Goal: Check status: Check status

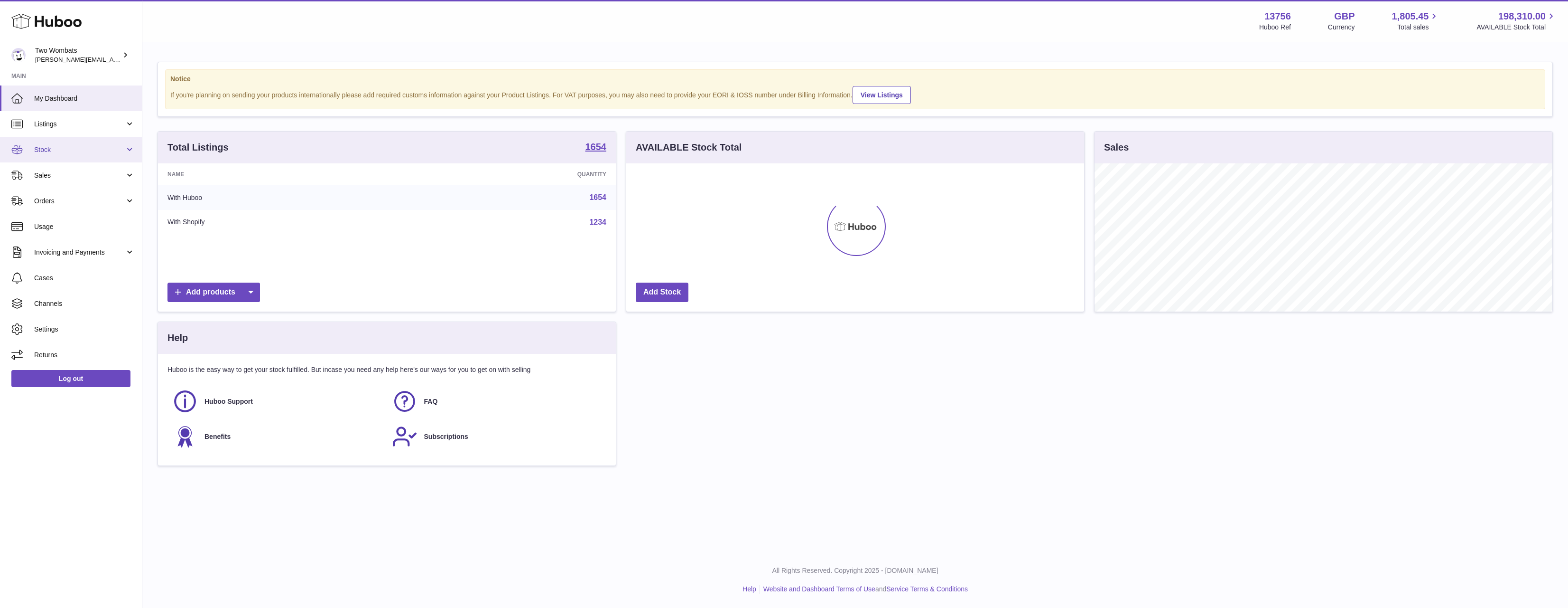
scroll to position [148, 458]
click at [85, 168] on link "Sales" at bounding box center [71, 175] width 142 height 26
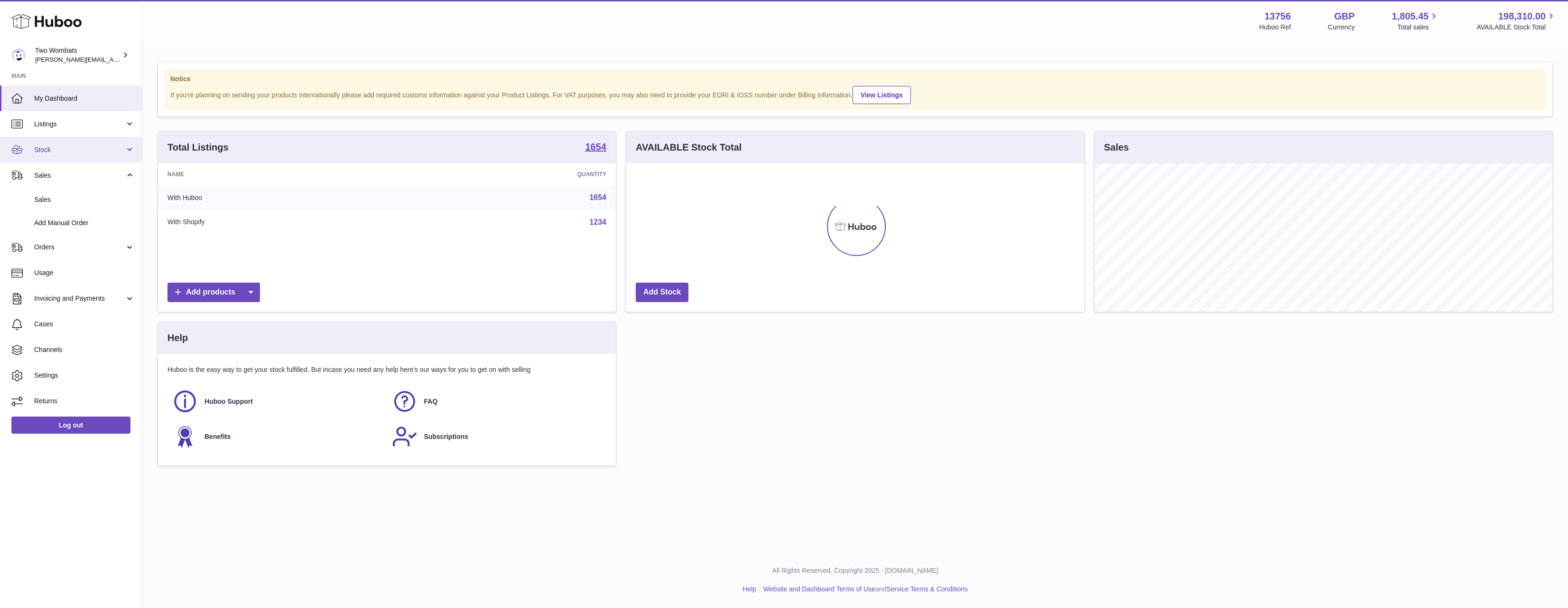
click at [77, 149] on span "Stock" at bounding box center [80, 150] width 91 height 9
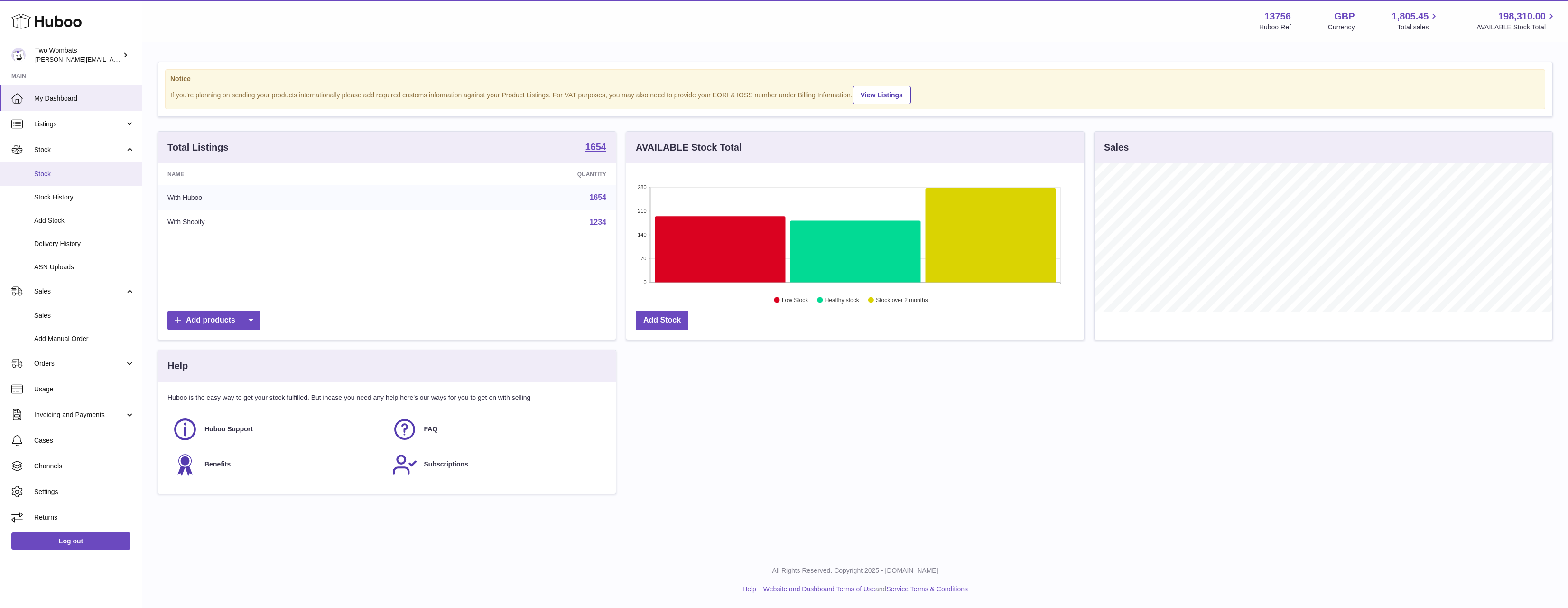
click at [55, 183] on link "Stock" at bounding box center [71, 174] width 142 height 23
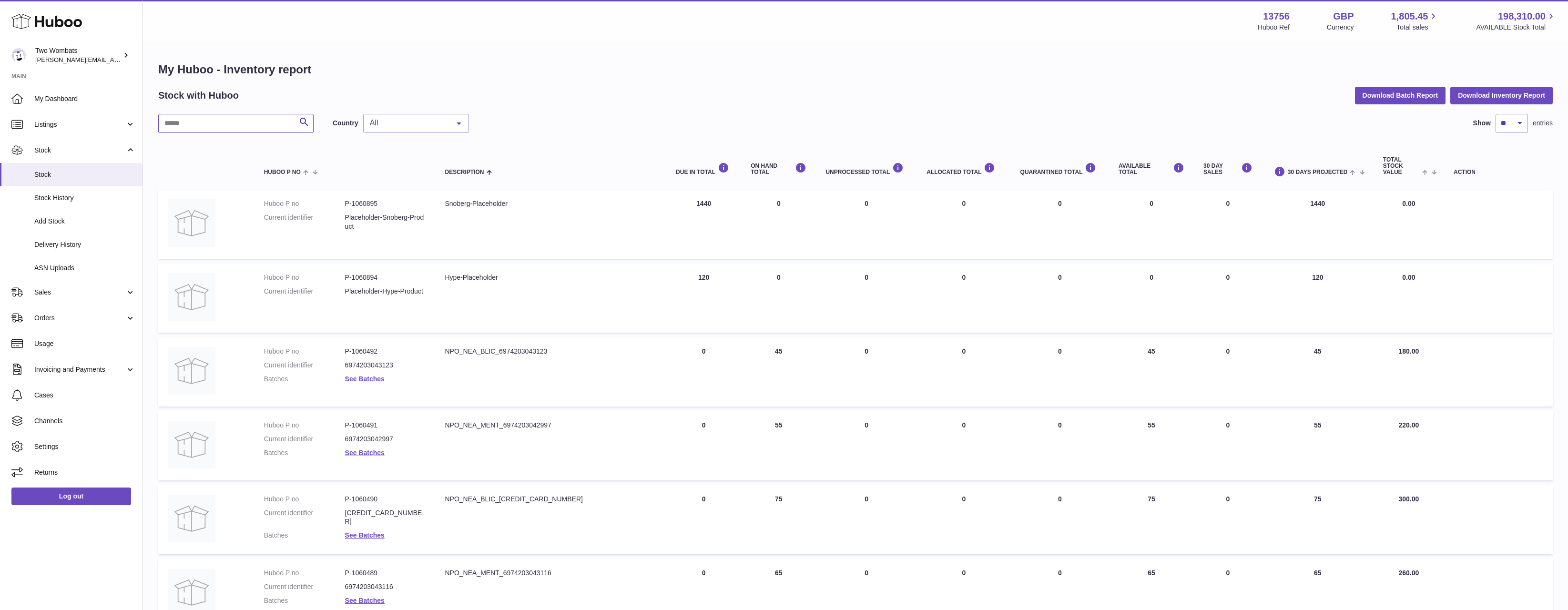
click at [212, 120] on input "text" at bounding box center [236, 123] width 155 height 19
paste input "******"
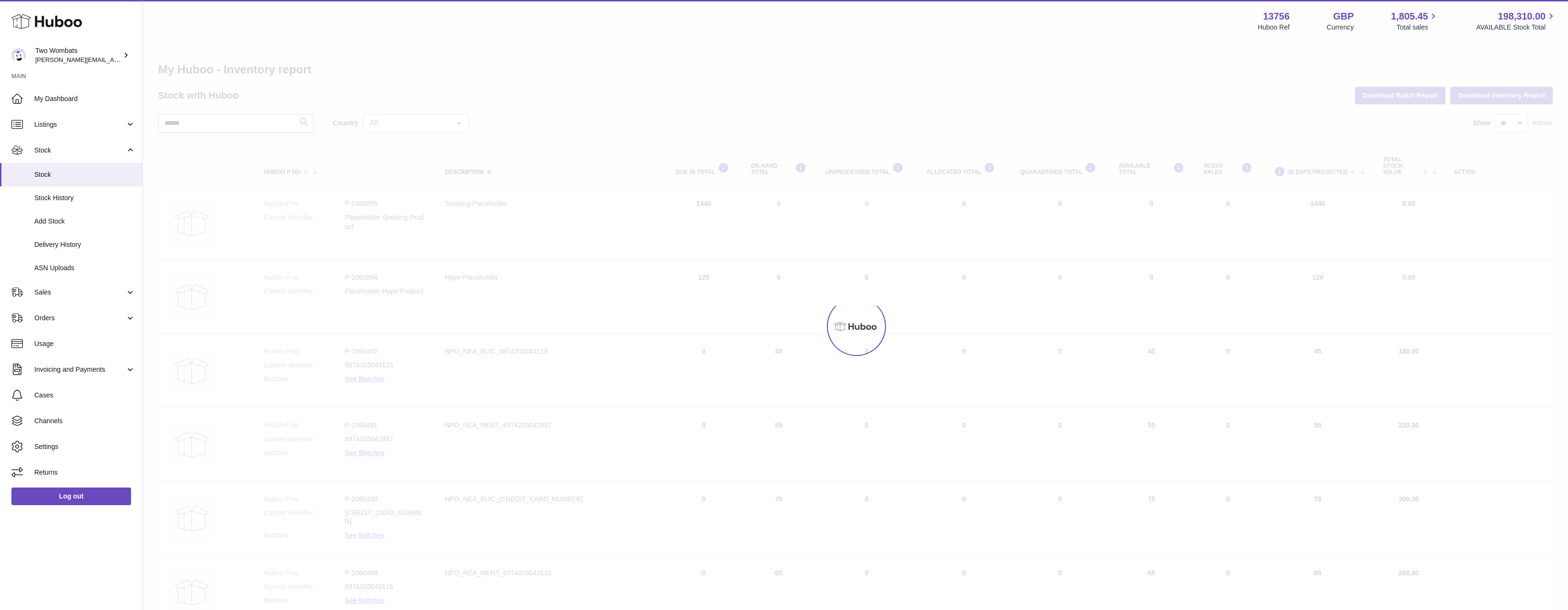
type input "******"
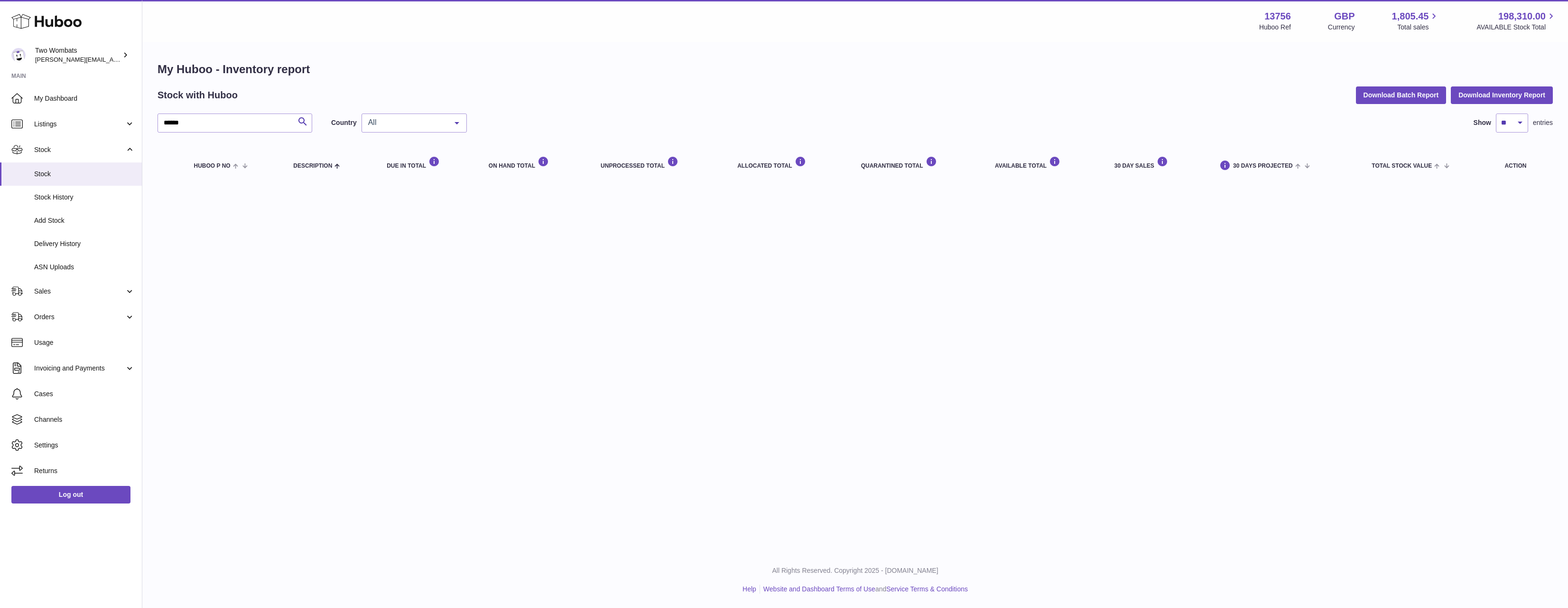
drag, startPoint x: 212, startPoint y: 139, endPoint x: 215, endPoint y: 125, distance: 14.3
click at [214, 128] on div "****** Search Country All All GB NL No elements found. Consider changing the se…" at bounding box center [855, 149] width 1396 height 70
drag, startPoint x: 215, startPoint y: 125, endPoint x: 134, endPoint y: 127, distance: 81.0
click at [134, 127] on div "Huboo Two Wombats alan@twowombats.com Main My Dashboard Listings Not with Huboo…" at bounding box center [784, 304] width 1568 height 608
click at [85, 287] on span "Sales" at bounding box center [80, 291] width 91 height 9
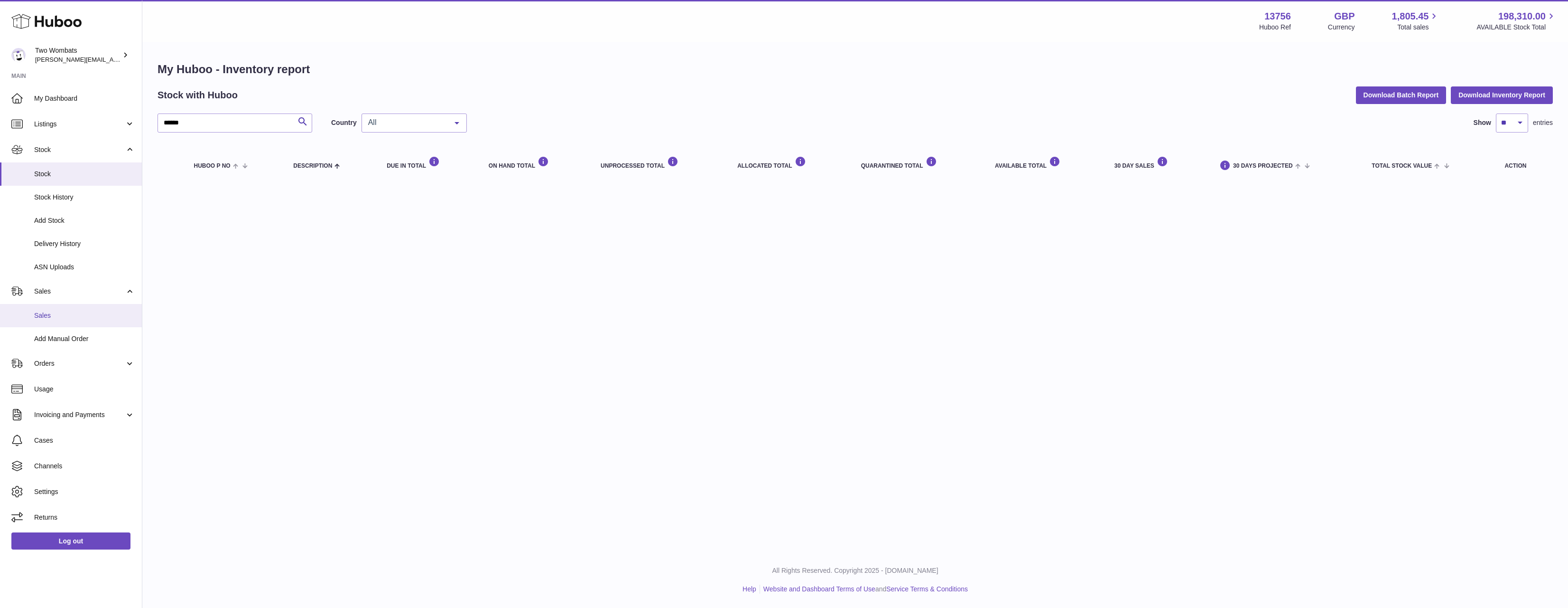
click at [78, 311] on span "Sales" at bounding box center [85, 315] width 101 height 9
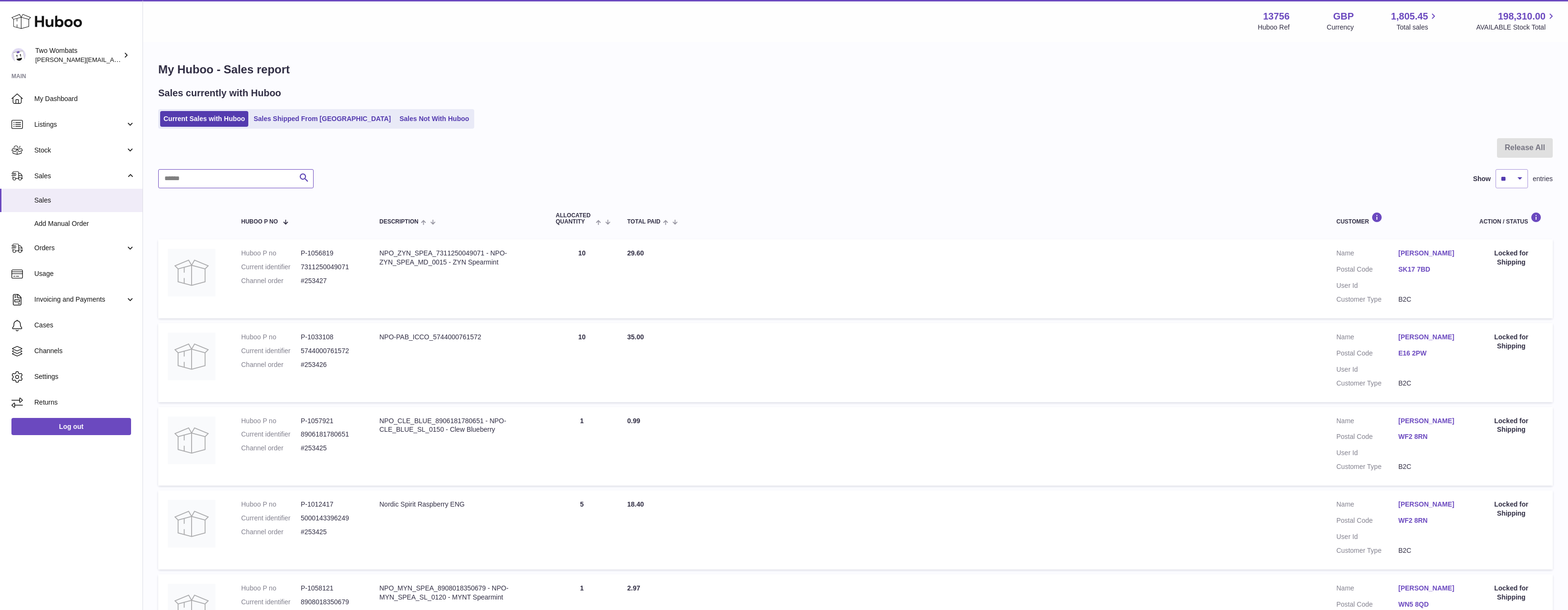
click at [224, 169] on input "text" at bounding box center [236, 178] width 155 height 19
paste input "******"
type input "******"
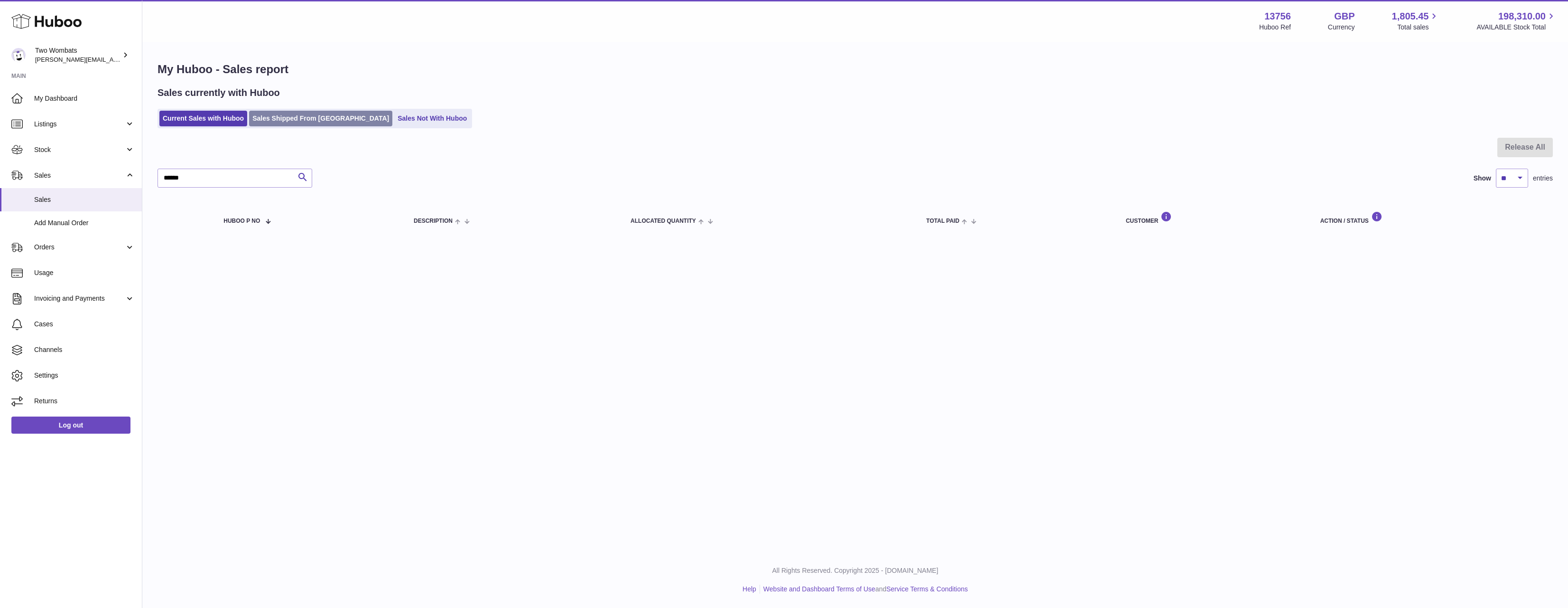
click at [262, 113] on link "Sales Shipped From Huboo" at bounding box center [320, 119] width 143 height 16
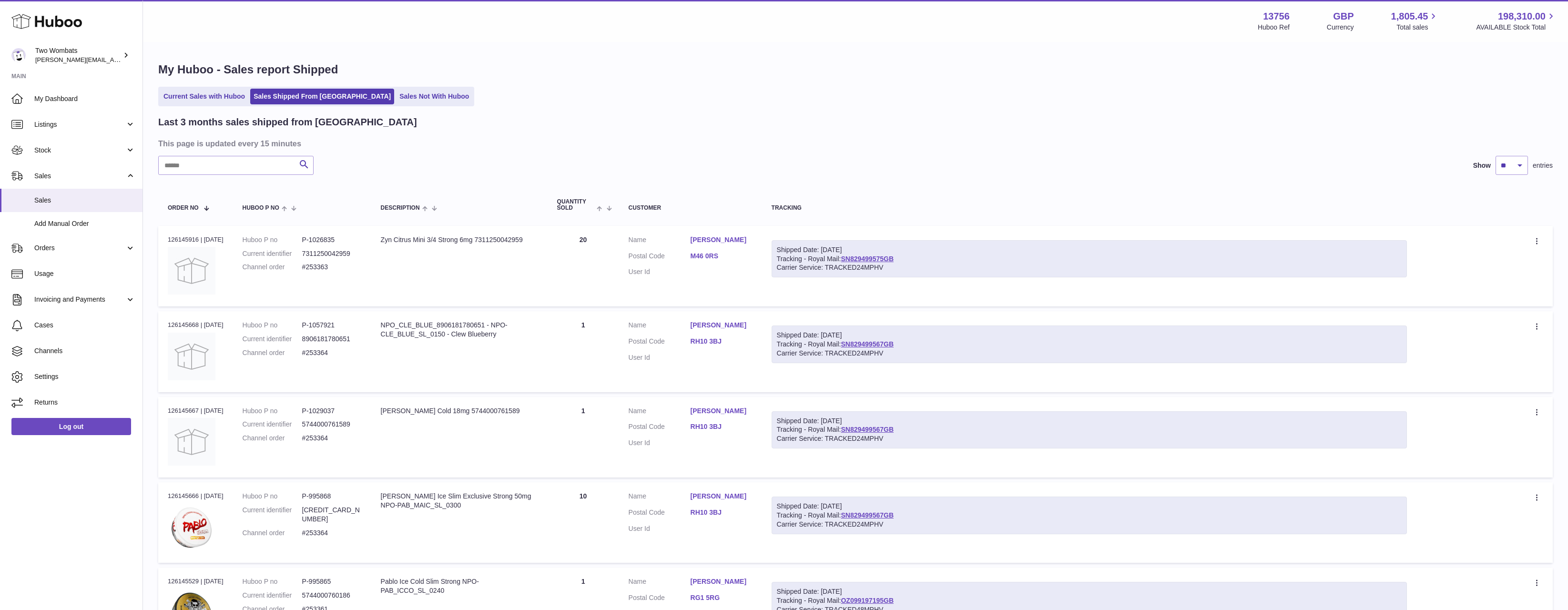
click at [224, 153] on div "Last 3 months sales shipped from Huboo This page is updated every 15 minutes Se…" at bounding box center [856, 606] width 1395 height 982
click at [223, 161] on input "text" at bounding box center [236, 165] width 155 height 19
paste input "******"
type input "******"
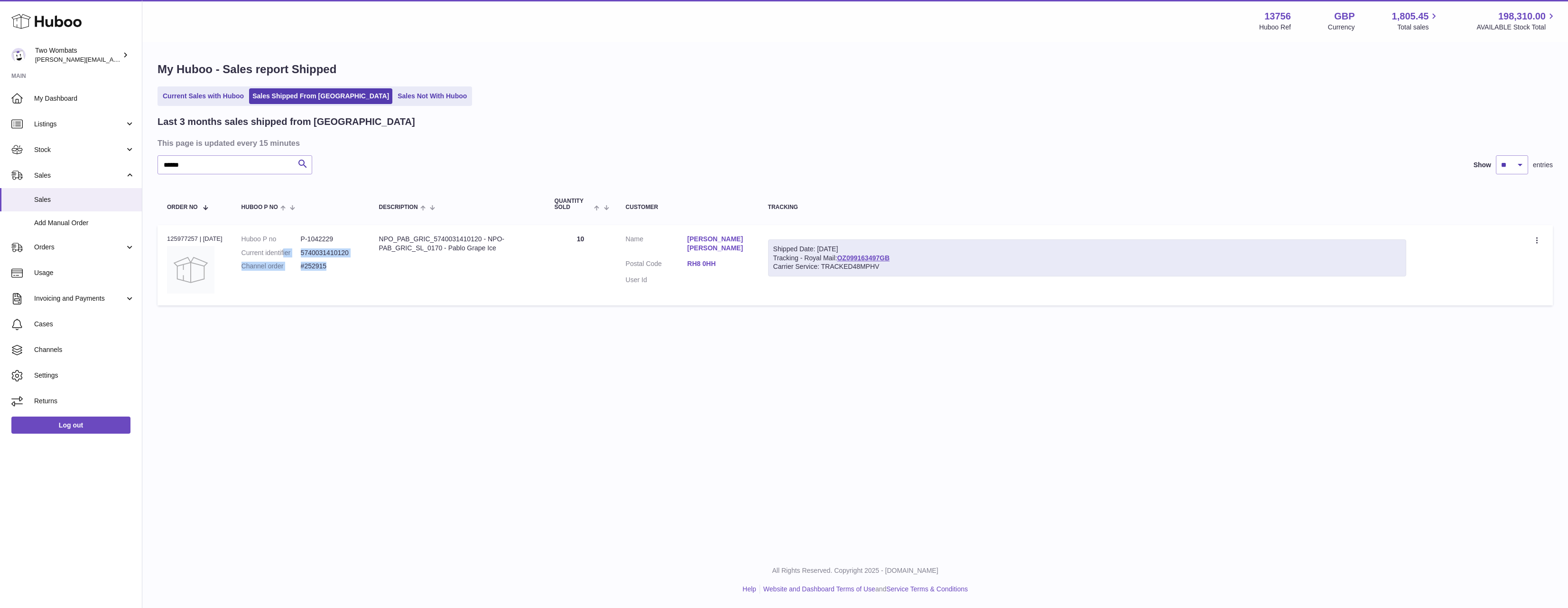
drag, startPoint x: 352, startPoint y: 271, endPoint x: 284, endPoint y: 251, distance: 70.9
click at [284, 251] on dl "Huboo P no P-1042229 Current identifier 5740031410120 Channel order #252915" at bounding box center [300, 255] width 118 height 41
click at [376, 265] on td "Description NPO_PAB_GRIC_5740031410120 - NPO-PAB_GRIC_SL_0170 - Pablo Grape Ice" at bounding box center [457, 265] width 176 height 80
drag, startPoint x: 511, startPoint y: 246, endPoint x: 384, endPoint y: 241, distance: 127.1
click at [384, 241] on div "NPO_PAB_GRIC_5740031410120 - NPO-PAB_GRIC_SL_0170 - Pablo Grape Ice" at bounding box center [457, 243] width 156 height 18
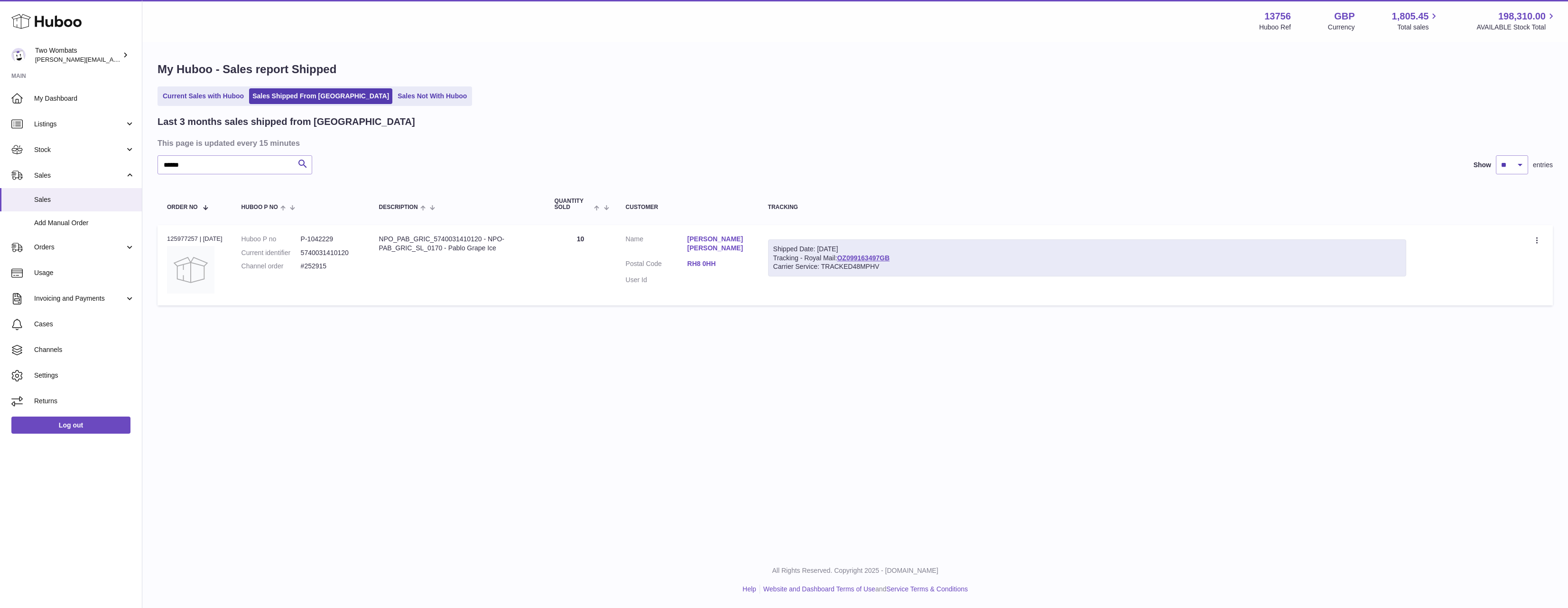
click at [384, 241] on div "NPO_PAB_GRIC_5740031410120 - NPO-PAB_GRIC_SL_0170 - Pablo Grape Ice" at bounding box center [457, 243] width 156 height 18
drag, startPoint x: 418, startPoint y: 248, endPoint x: 558, endPoint y: 257, distance: 140.3
click at [558, 257] on tr "Order no 125977257 | 5th Oct Huboo P no P-1042229 Current identifier 5740031410…" at bounding box center [855, 265] width 1396 height 80
click at [558, 257] on td "Quantity 10" at bounding box center [581, 265] width 71 height 80
drag, startPoint x: 546, startPoint y: 255, endPoint x: 386, endPoint y: 238, distance: 160.9
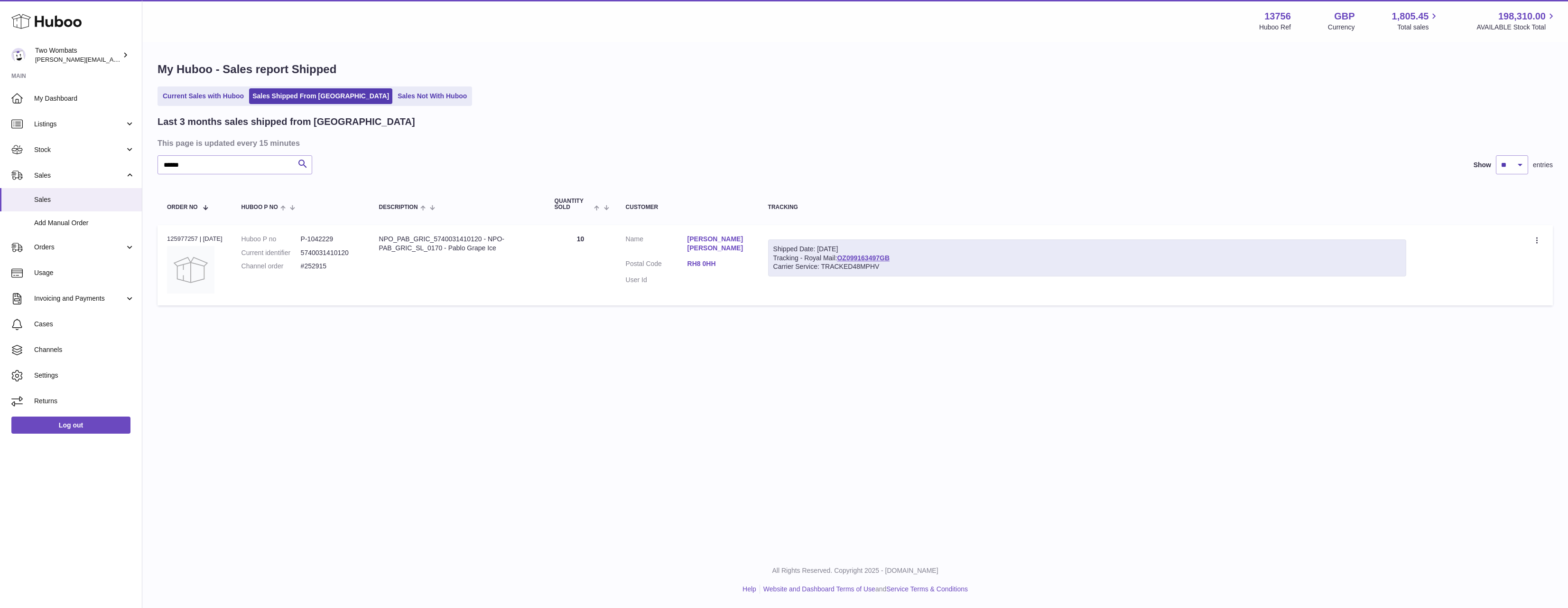
click at [386, 238] on tr "Order no 125977257 | 5th Oct Huboo P no P-1042229 Current identifier 5740031410…" at bounding box center [855, 265] width 1396 height 80
click at [386, 238] on div "NPO_PAB_GRIC_5740031410120 - NPO-PAB_GRIC_SL_0170 - Pablo Grape Ice" at bounding box center [457, 243] width 156 height 18
drag, startPoint x: 386, startPoint y: 238, endPoint x: 512, endPoint y: 247, distance: 126.3
click at [512, 247] on div "NPO_PAB_GRIC_5740031410120 - NPO-PAB_GRIC_SL_0170 - Pablo Grape Ice" at bounding box center [457, 243] width 156 height 18
click at [516, 247] on div "NPO_PAB_GRIC_5740031410120 - NPO-PAB_GRIC_SL_0170 - Pablo Grape Ice" at bounding box center [457, 243] width 156 height 18
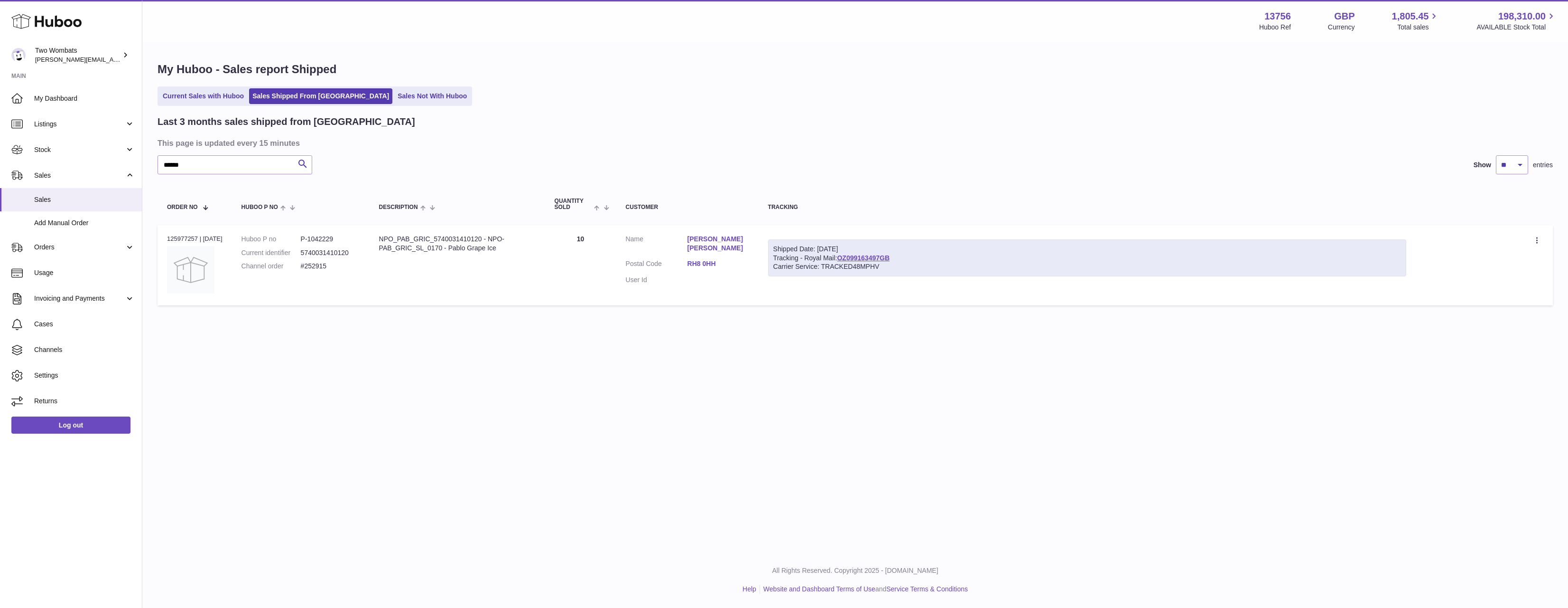
drag, startPoint x: 501, startPoint y: 244, endPoint x: 376, endPoint y: 241, distance: 125.0
click at [376, 241] on td "Description NPO_PAB_GRIC_5740031410120 - NPO-PAB_GRIC_SL_0170 - Pablo Grape Ice" at bounding box center [457, 265] width 176 height 80
drag, startPoint x: 398, startPoint y: 240, endPoint x: 566, endPoint y: 256, distance: 168.8
click at [566, 256] on tr "Order no 125977257 | 5th Oct Huboo P no P-1042229 Current identifier 5740031410…" at bounding box center [855, 265] width 1396 height 80
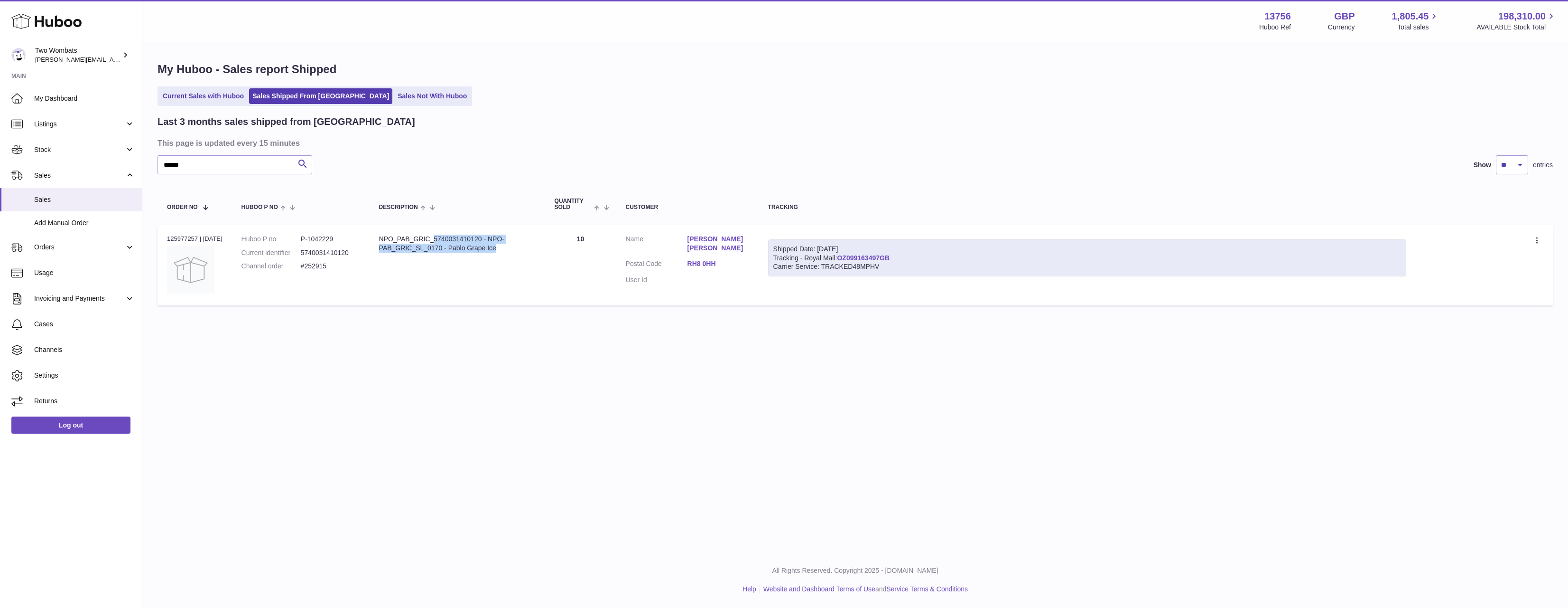
click at [539, 254] on td "Description NPO_PAB_GRIC_5740031410120 - NPO-PAB_GRIC_SL_0170 - Pablo Grape Ice" at bounding box center [457, 265] width 176 height 80
drag, startPoint x: 539, startPoint y: 254, endPoint x: 381, endPoint y: 240, distance: 158.6
click at [381, 240] on td "Description NPO_PAB_GRIC_5740031410120 - NPO-PAB_GRIC_SL_0170 - Pablo Grape Ice" at bounding box center [457, 265] width 176 height 80
click at [381, 240] on div "NPO_PAB_GRIC_5740031410120 - NPO-PAB_GRIC_SL_0170 - Pablo Grape Ice" at bounding box center [457, 243] width 156 height 18
drag, startPoint x: 381, startPoint y: 240, endPoint x: 506, endPoint y: 243, distance: 125.0
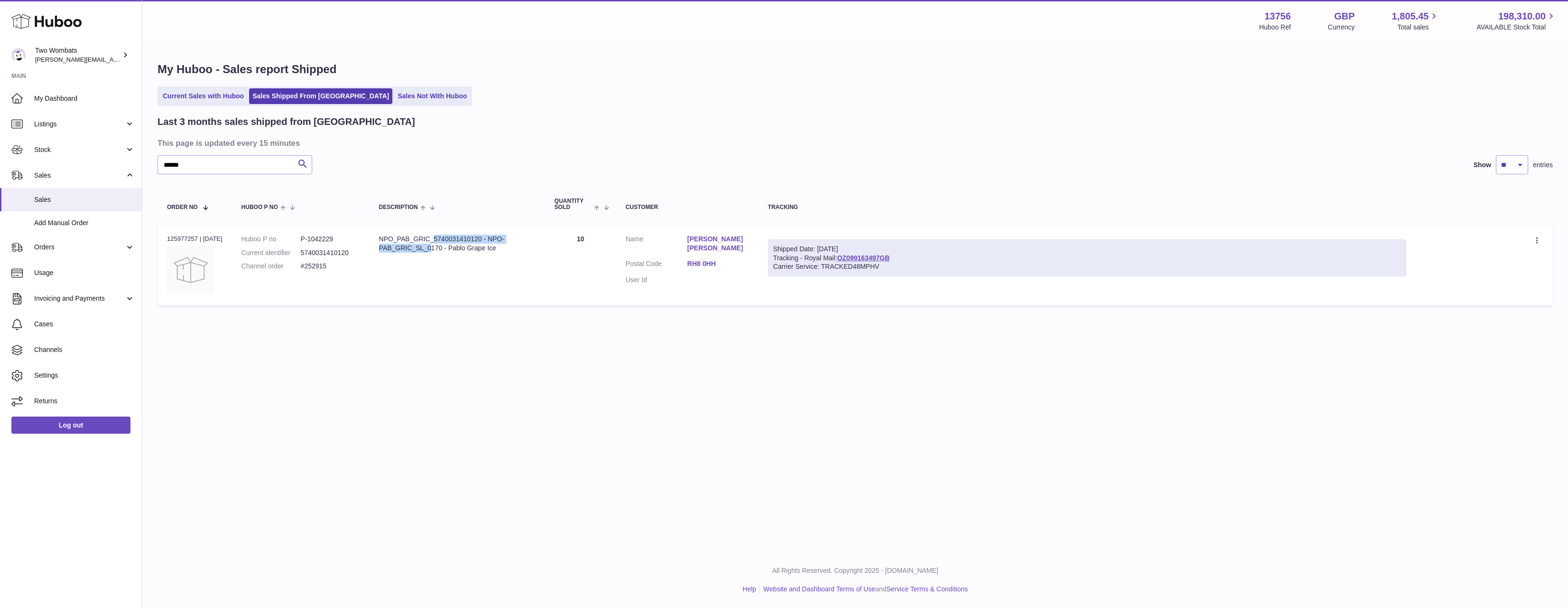
click at [506, 243] on div "NPO_PAB_GRIC_5740031410120 - NPO-PAB_GRIC_SL_0170 - Pablo Grape Ice" at bounding box center [457, 243] width 156 height 18
click at [507, 243] on div "NPO_PAB_GRIC_5740031410120 - NPO-PAB_GRIC_SL_0170 - Pablo Grape Ice" at bounding box center [457, 243] width 156 height 18
drag, startPoint x: 501, startPoint y: 247, endPoint x: 379, endPoint y: 236, distance: 122.5
click at [379, 236] on td "Description NPO_PAB_GRIC_5740031410120 - NPO-PAB_GRIC_SL_0170 - Pablo Grape Ice" at bounding box center [457, 265] width 176 height 80
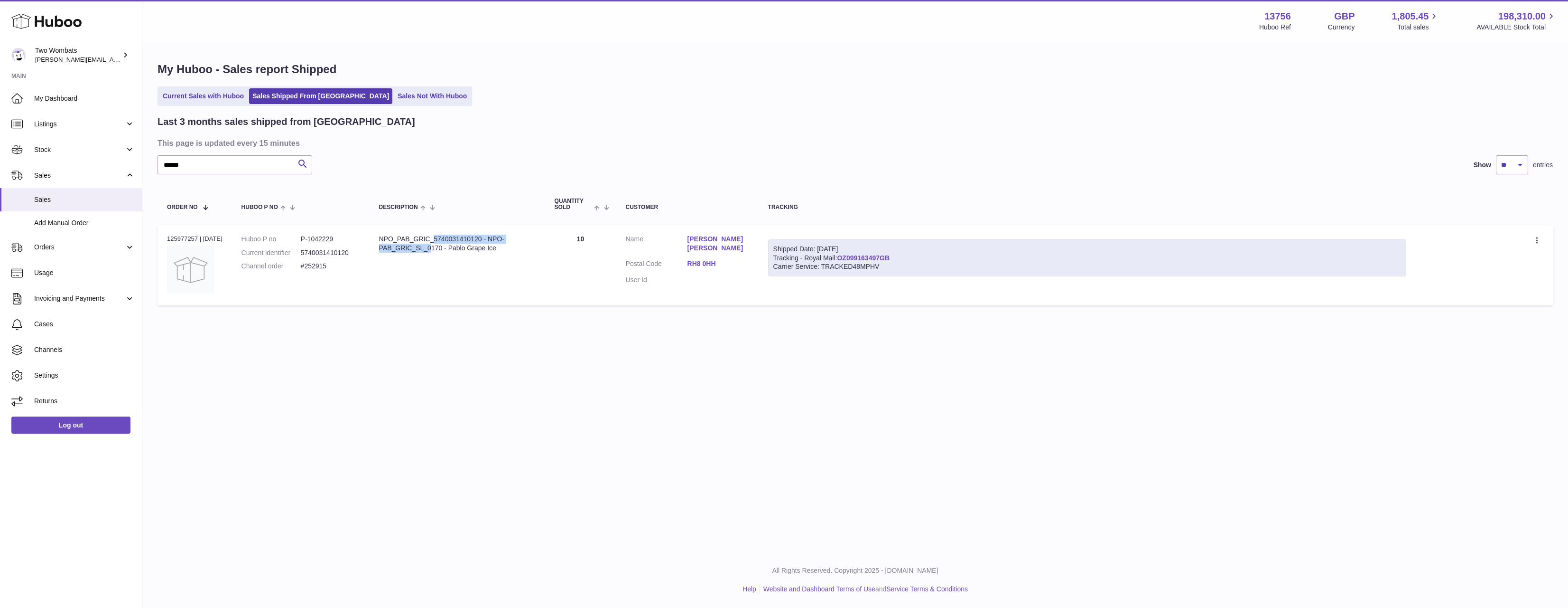
drag, startPoint x: 379, startPoint y: 236, endPoint x: 523, endPoint y: 243, distance: 144.2
click at [523, 243] on td "Description NPO_PAB_GRIC_5740031410120 - NPO-PAB_GRIC_SL_0170 - Pablo Grape Ice" at bounding box center [457, 265] width 176 height 80
click at [509, 249] on div "NPO_PAB_GRIC_5740031410120 - NPO-PAB_GRIC_SL_0170 - Pablo Grape Ice" at bounding box center [457, 243] width 156 height 18
drag, startPoint x: 509, startPoint y: 249, endPoint x: 382, endPoint y: 238, distance: 127.5
click at [382, 238] on div "NPO_PAB_GRIC_5740031410120 - NPO-PAB_GRIC_SL_0170 - Pablo Grape Ice" at bounding box center [457, 243] width 156 height 18
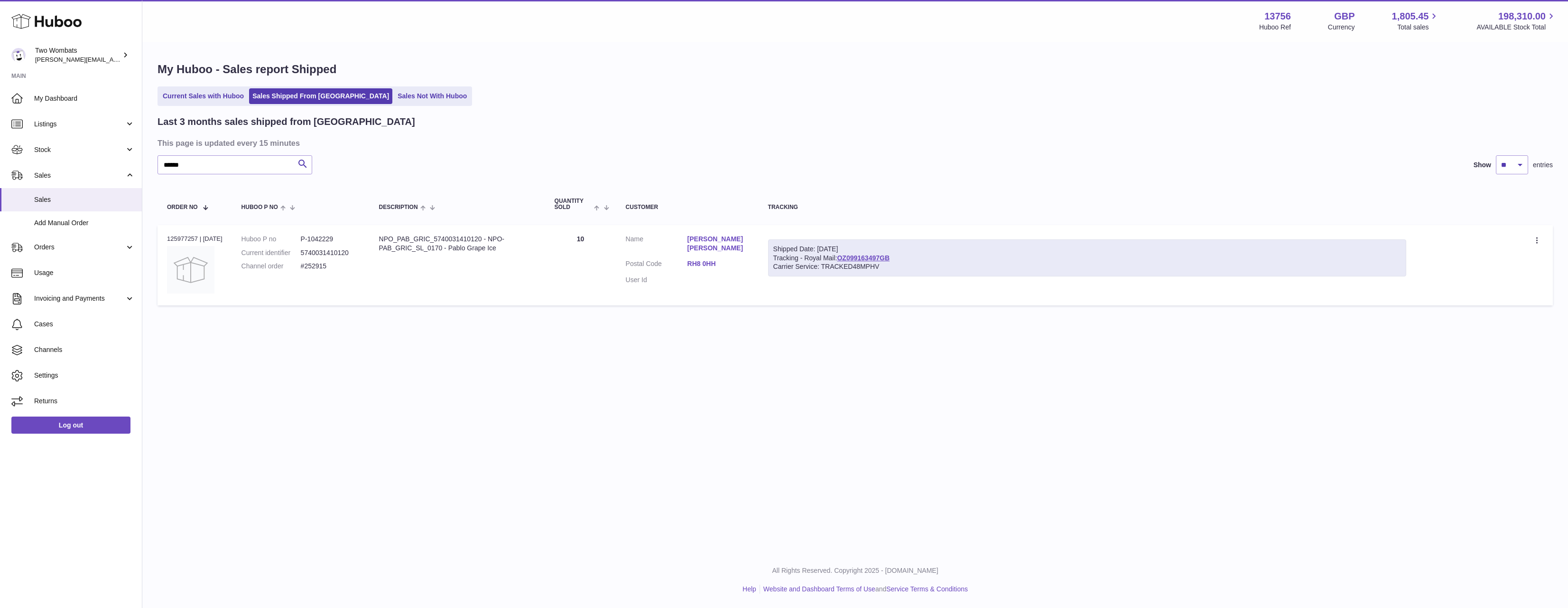
click at [382, 238] on div "NPO_PAB_GRIC_5740031410120 - NPO-PAB_GRIC_SL_0170 - Pablo Grape Ice" at bounding box center [457, 243] width 156 height 18
drag, startPoint x: 382, startPoint y: 238, endPoint x: 545, endPoint y: 250, distance: 163.4
click at [545, 250] on tr "Order no 125977257 | 5th Oct Huboo P no P-1042229 Current identifier 5740031410…" at bounding box center [855, 265] width 1396 height 80
click at [516, 252] on td "Description NPO_PAB_GRIC_5740031410120 - NPO-PAB_GRIC_SL_0170 - Pablo Grape Ice" at bounding box center [457, 265] width 176 height 80
drag, startPoint x: 511, startPoint y: 257, endPoint x: 382, endPoint y: 241, distance: 130.0
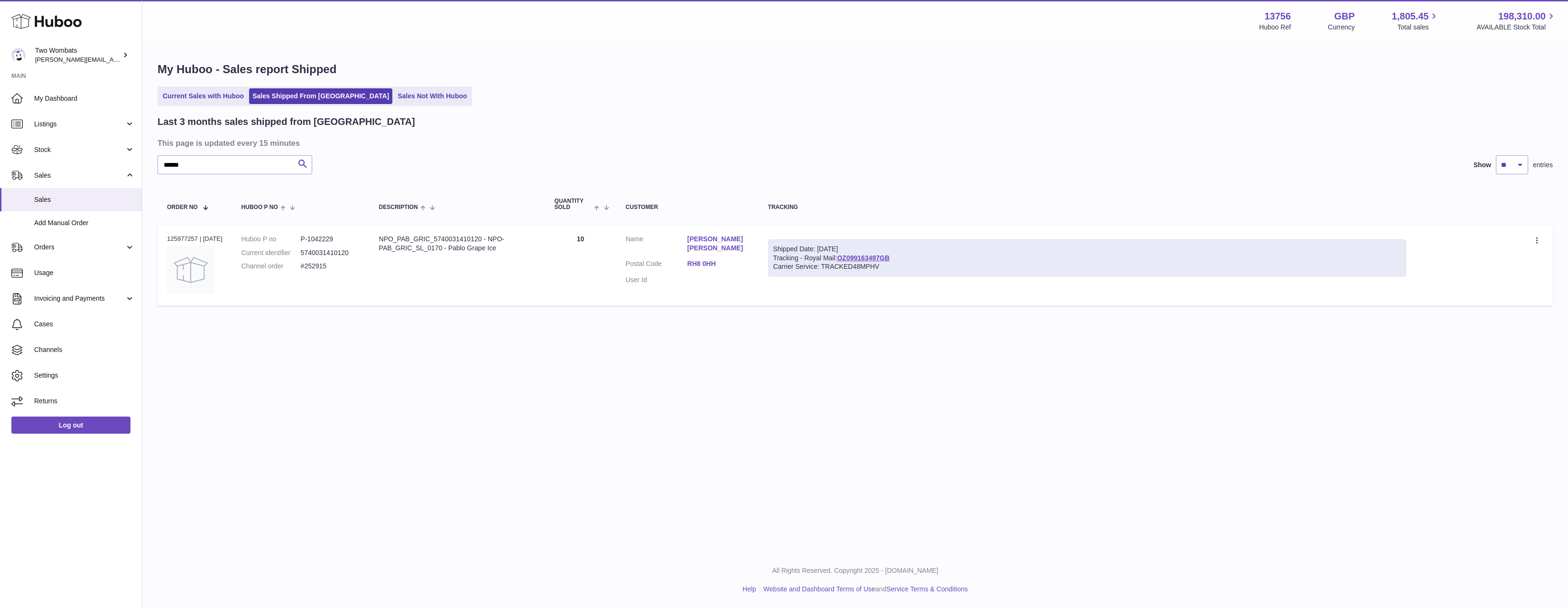
click at [382, 241] on td "Description NPO_PAB_GRIC_5740031410120 - NPO-PAB_GRIC_SL_0170 - Pablo Grape Ice" at bounding box center [457, 265] width 176 height 80
click at [379, 238] on div "NPO_PAB_GRIC_5740031410120 - NPO-PAB_GRIC_SL_0170 - Pablo Grape Ice" at bounding box center [457, 243] width 156 height 18
drag, startPoint x: 379, startPoint y: 238, endPoint x: 490, endPoint y: 255, distance: 112.3
click at [490, 255] on td "Description NPO_PAB_GRIC_5740031410120 - NPO-PAB_GRIC_SL_0170 - Pablo Grape Ice" at bounding box center [457, 265] width 176 height 80
click at [496, 252] on div "NPO_PAB_GRIC_5740031410120 - NPO-PAB_GRIC_SL_0170 - Pablo Grape Ice" at bounding box center [457, 243] width 156 height 18
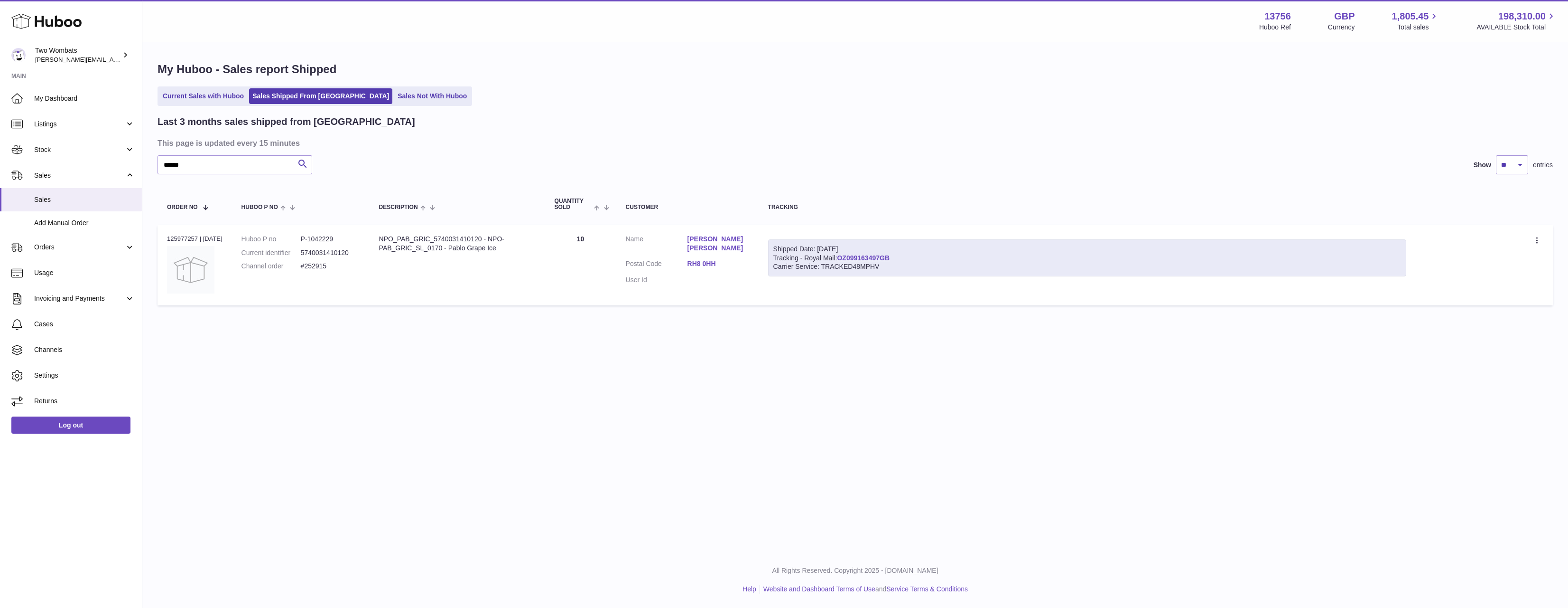
drag, startPoint x: 498, startPoint y: 260, endPoint x: 375, endPoint y: 239, distance: 124.8
click at [375, 239] on td "Description NPO_PAB_GRIC_5740031410120 - NPO-PAB_GRIC_SL_0170 - Pablo Grape Ice" at bounding box center [457, 265] width 176 height 80
drag, startPoint x: 375, startPoint y: 239, endPoint x: 484, endPoint y: 252, distance: 109.8
click at [484, 252] on td "Description NPO_PAB_GRIC_5740031410120 - NPO-PAB_GRIC_SL_0170 - Pablo Grape Ice" at bounding box center [457, 265] width 176 height 80
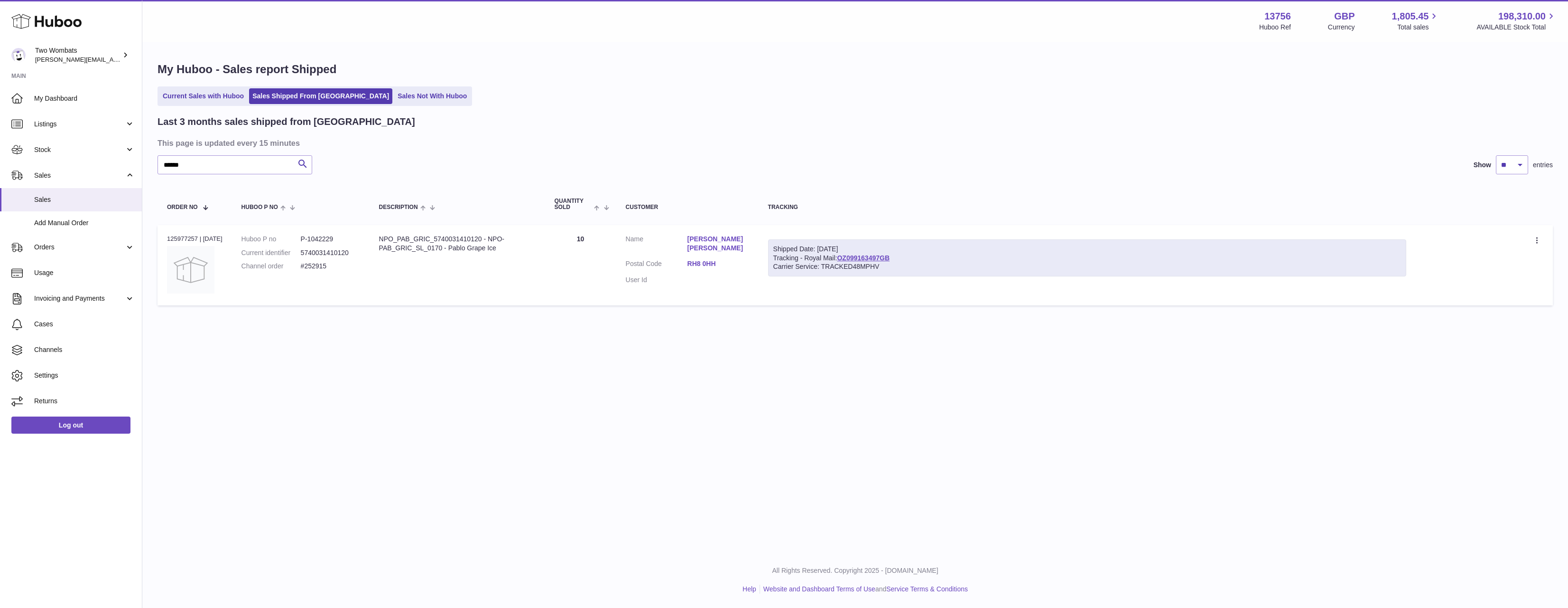
click at [484, 252] on div "NPO_PAB_GRIC_5740031410120 - NPO-PAB_GRIC_SL_0170 - Pablo Grape Ice" at bounding box center [457, 243] width 156 height 18
drag, startPoint x: 484, startPoint y: 252, endPoint x: 394, endPoint y: 240, distance: 90.8
click at [394, 240] on div "NPO_PAB_GRIC_5740031410120 - NPO-PAB_GRIC_SL_0170 - Pablo Grape Ice" at bounding box center [457, 243] width 156 height 18
